Goal: Communication & Community: Answer question/provide support

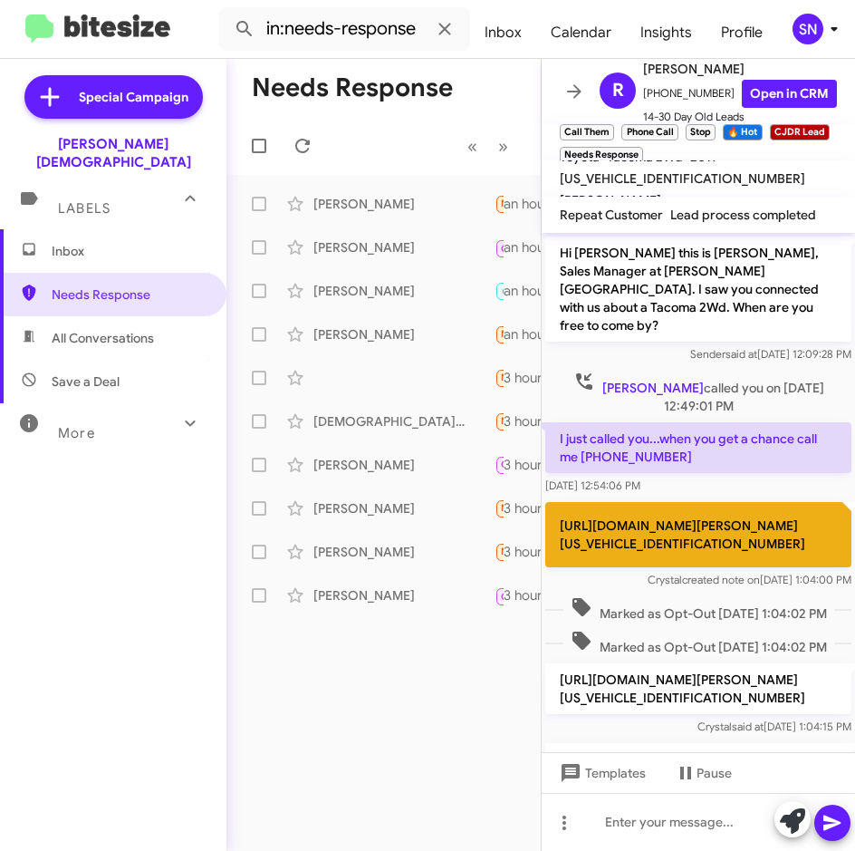
click at [133, 497] on div "Inbox Needs Response All Conversations Save a Deal More Important 🔥 Hot Appoint…" at bounding box center [113, 484] width 227 height 510
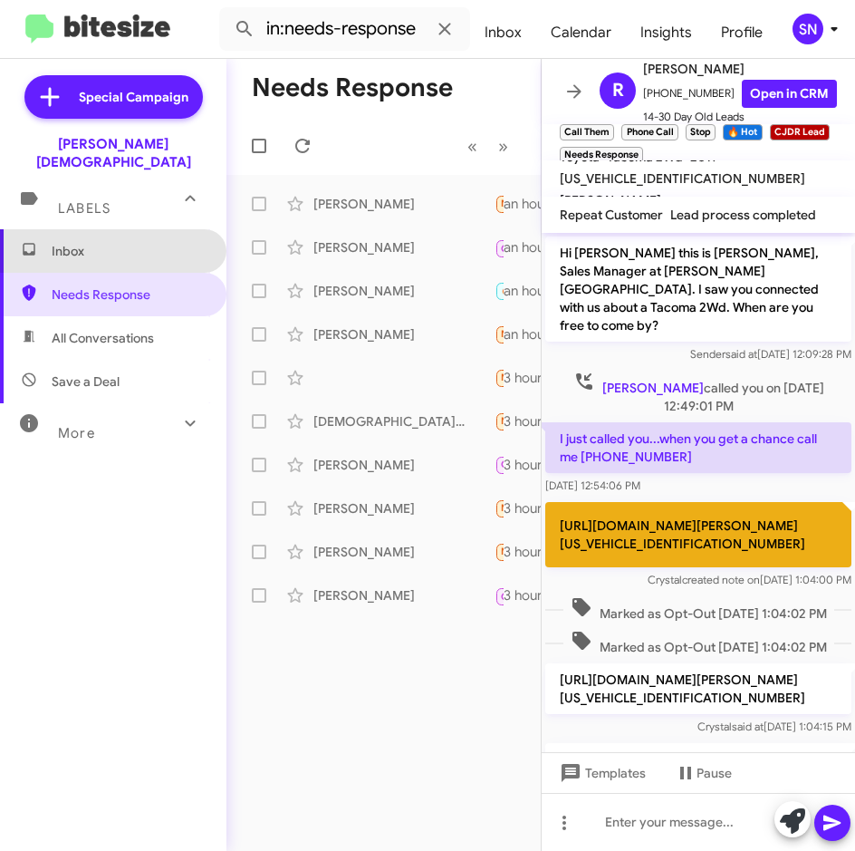
click at [115, 242] on span "Inbox" at bounding box center [129, 251] width 154 height 18
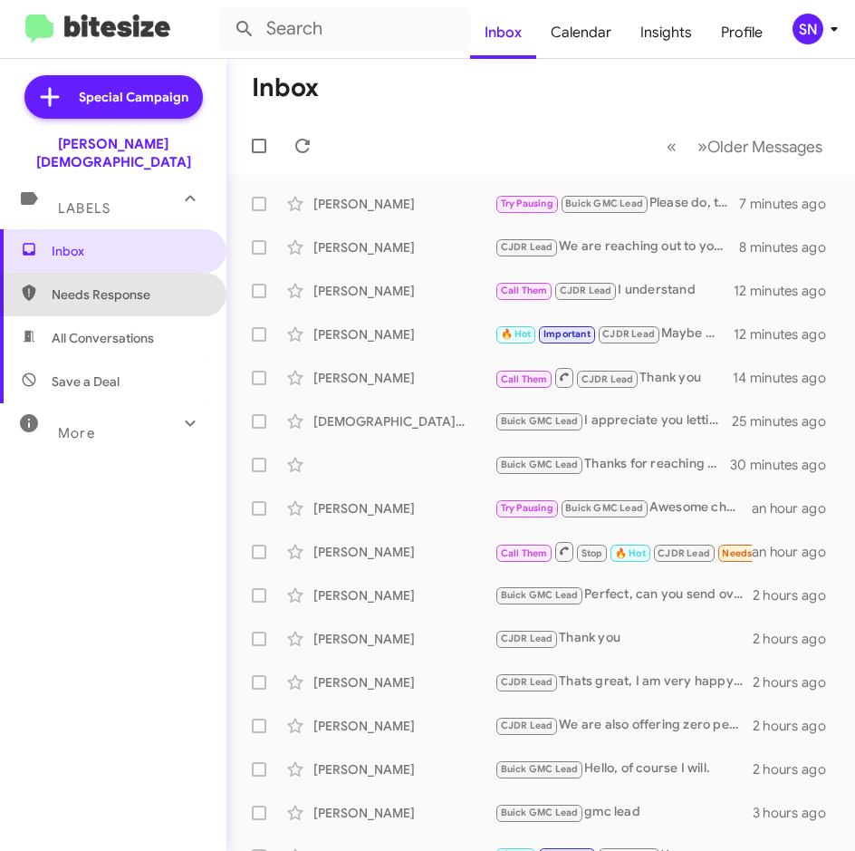
click at [116, 285] on span "Needs Response" at bounding box center [129, 294] width 154 height 18
type input "in:needs-response"
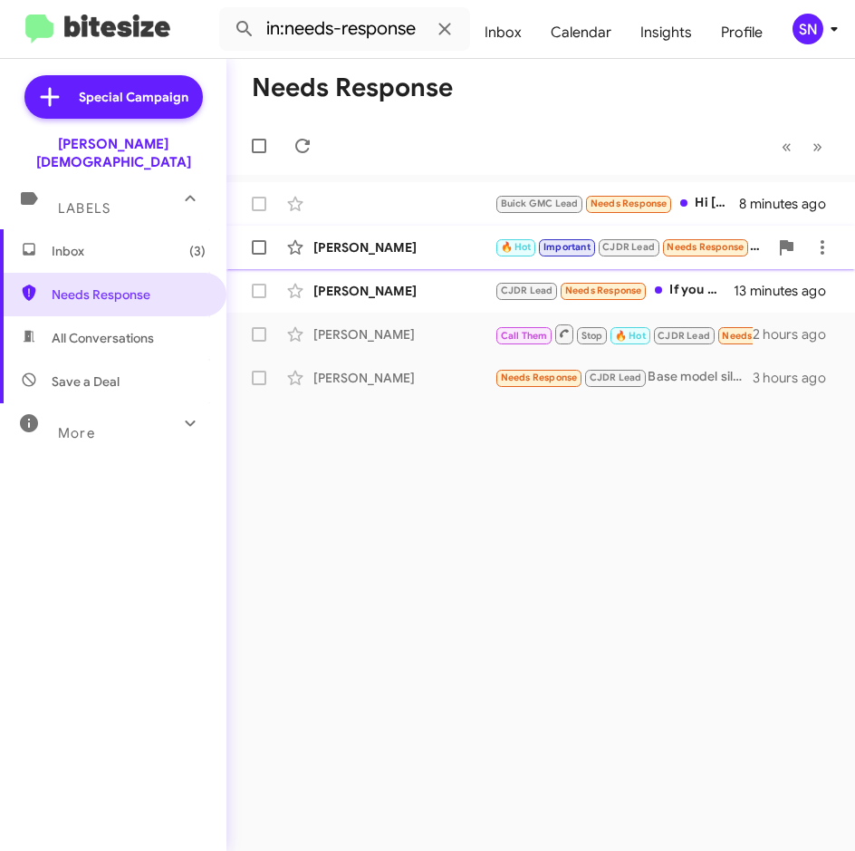
click at [346, 257] on div "[PERSON_NAME] 🔥 Hot Important CJDR Lead Needs Response The big horn was really …" at bounding box center [541, 247] width 600 height 36
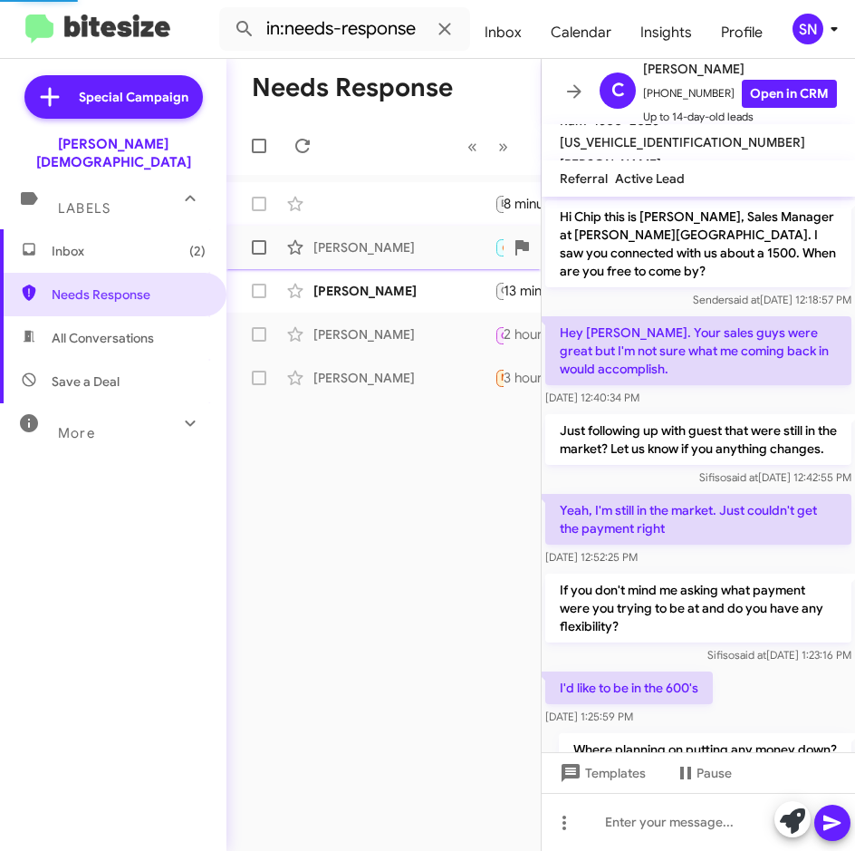
scroll to position [927, 0]
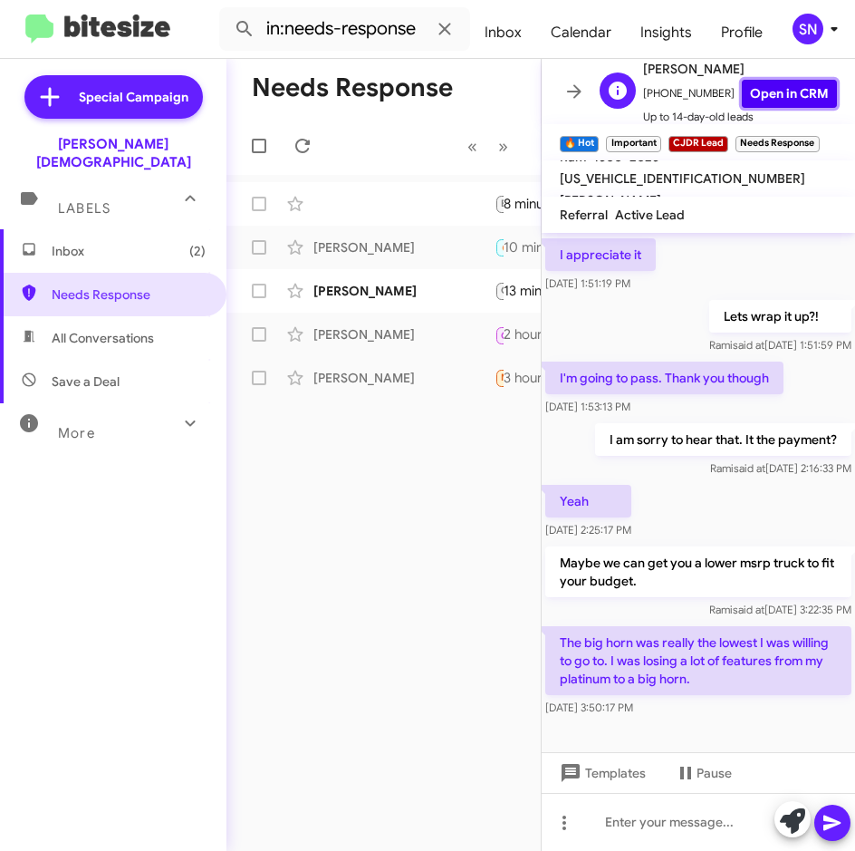
click at [778, 83] on link "Open in CRM" at bounding box center [789, 94] width 95 height 28
